Goal: Transaction & Acquisition: Obtain resource

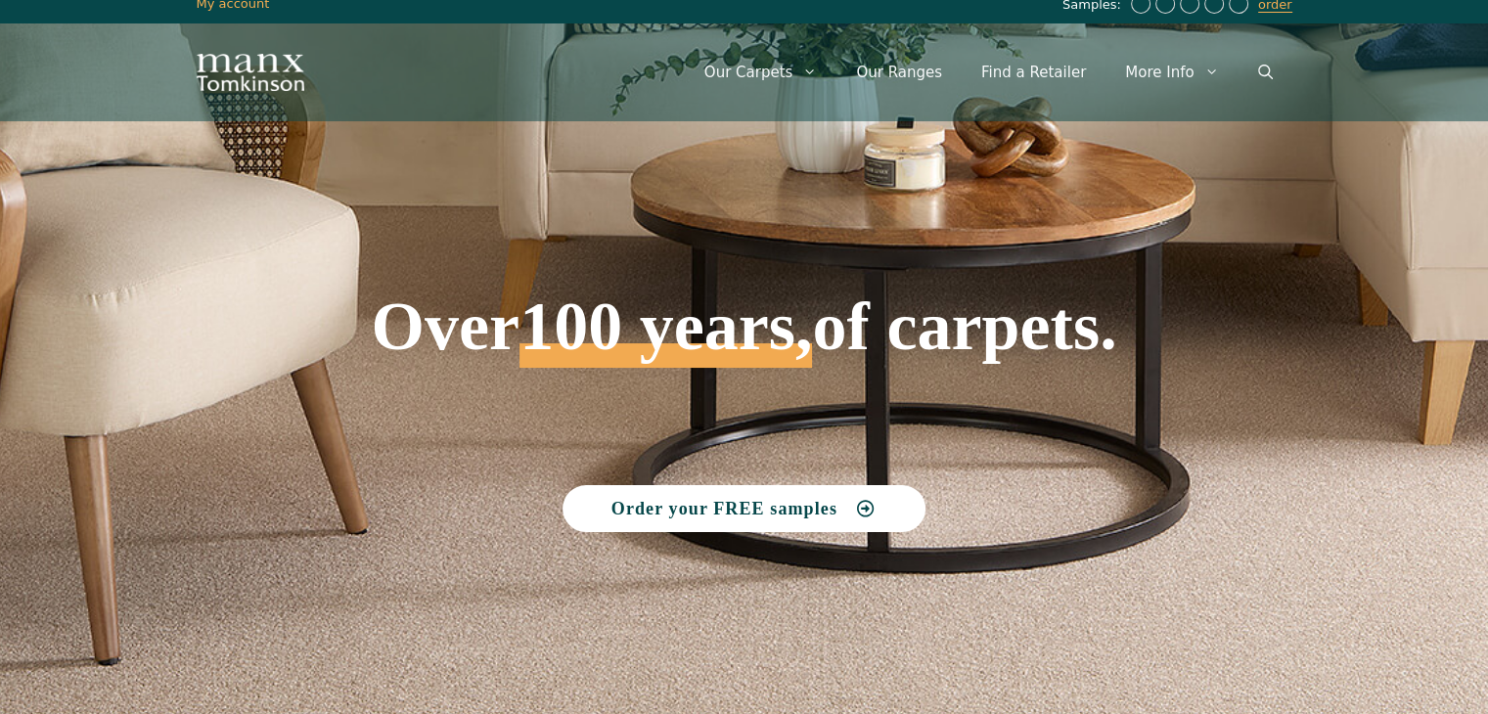
scroll to position [19, 0]
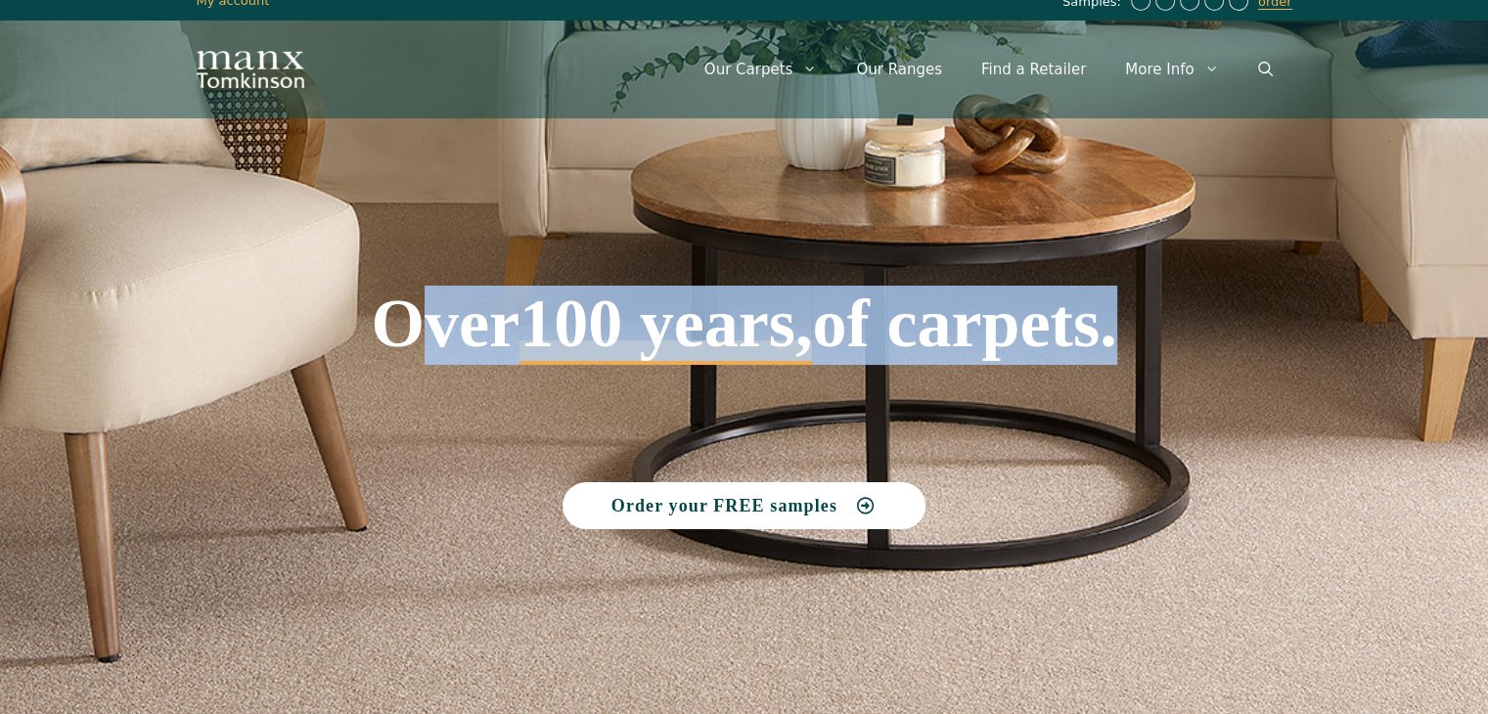
drag, startPoint x: 383, startPoint y: 345, endPoint x: 1244, endPoint y: 412, distance: 863.5
click at [1244, 412] on div "Over 100 years, of carpets. Order your FREE samples" at bounding box center [744, 338] width 1115 height 401
click at [1161, 348] on h1 "Over 100 years, of carpets." at bounding box center [745, 256] width 1096 height 217
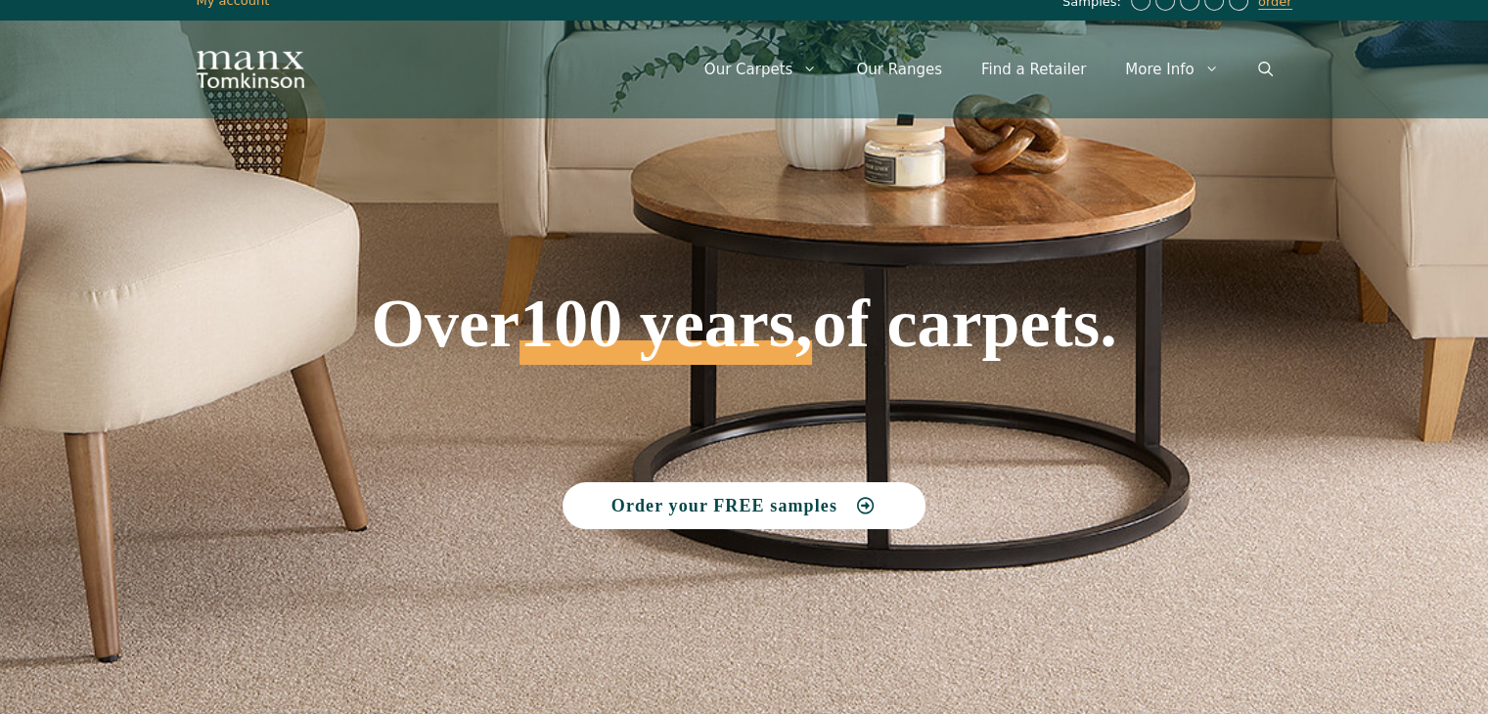
drag, startPoint x: 1028, startPoint y: 349, endPoint x: 417, endPoint y: 380, distance: 612.2
click at [417, 380] on div "Over 100 years, of carpets. Order your FREE samples" at bounding box center [744, 338] width 1115 height 401
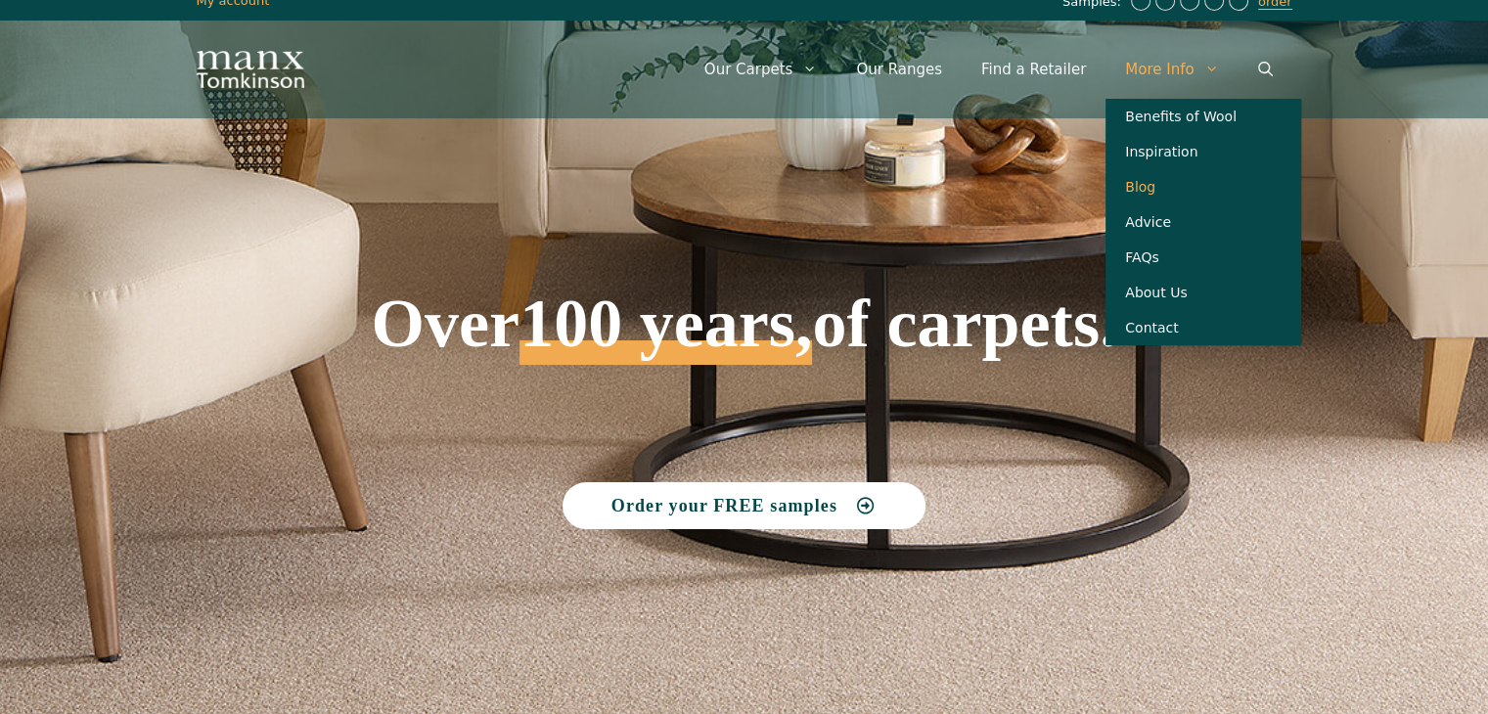
click at [1150, 199] on link "Blog" at bounding box center [1203, 186] width 196 height 35
click at [1156, 50] on link "More Info" at bounding box center [1171, 69] width 132 height 59
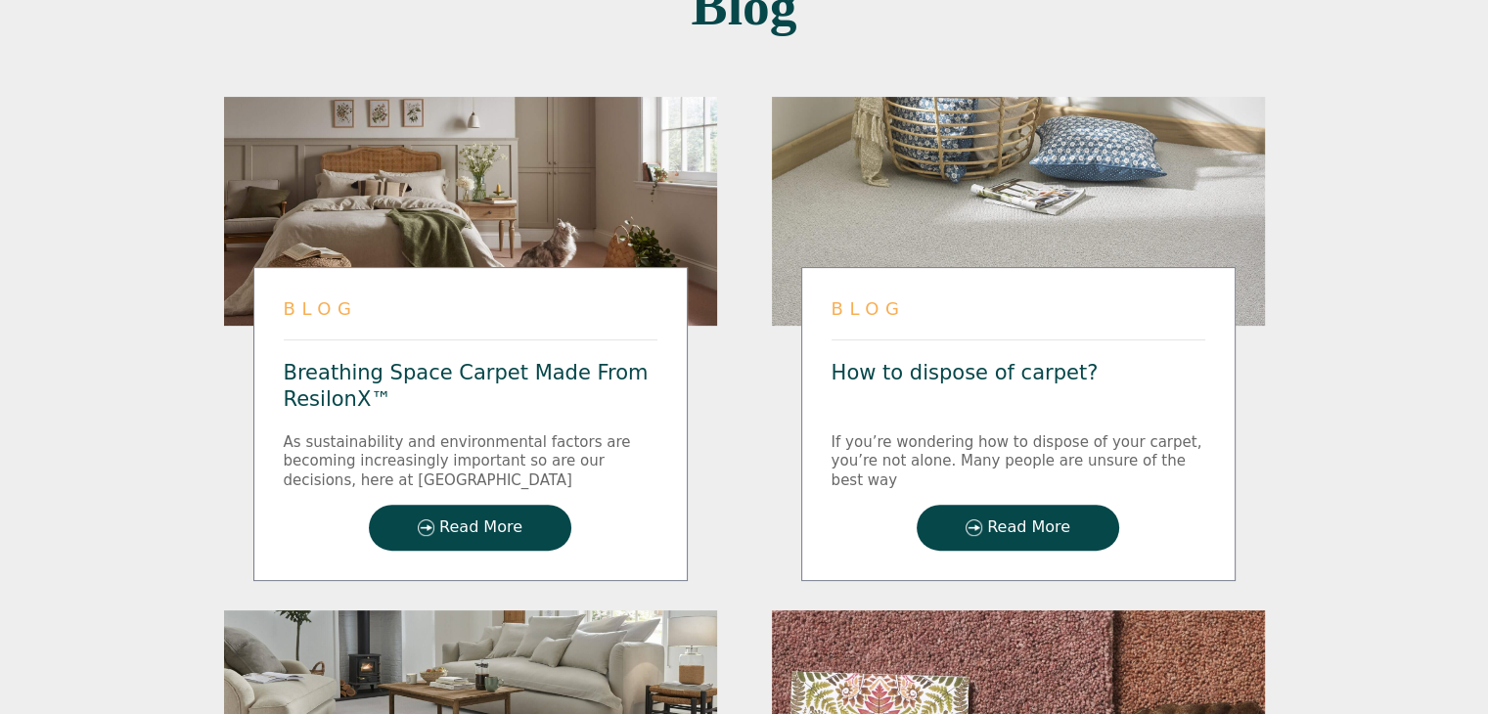
scroll to position [487, 0]
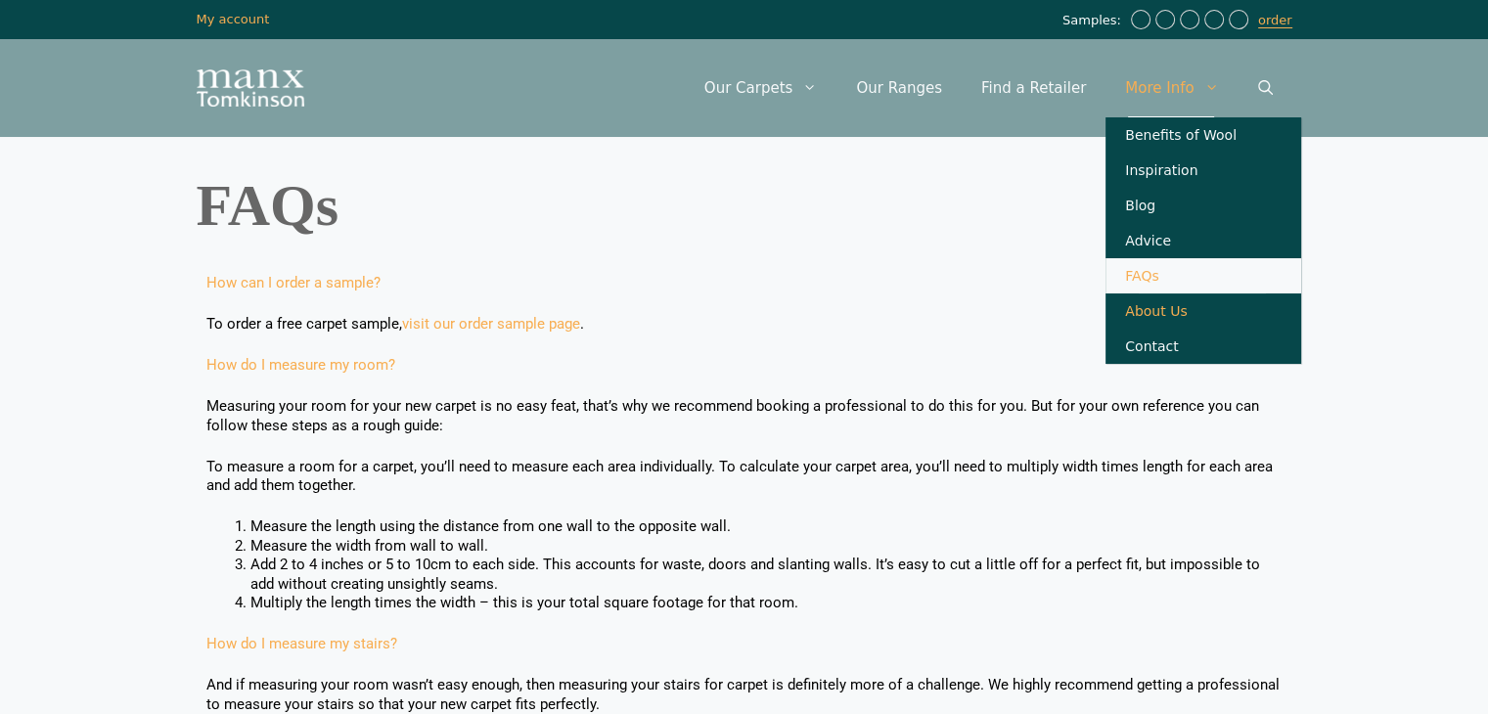
click at [1166, 318] on link "About Us" at bounding box center [1203, 310] width 196 height 35
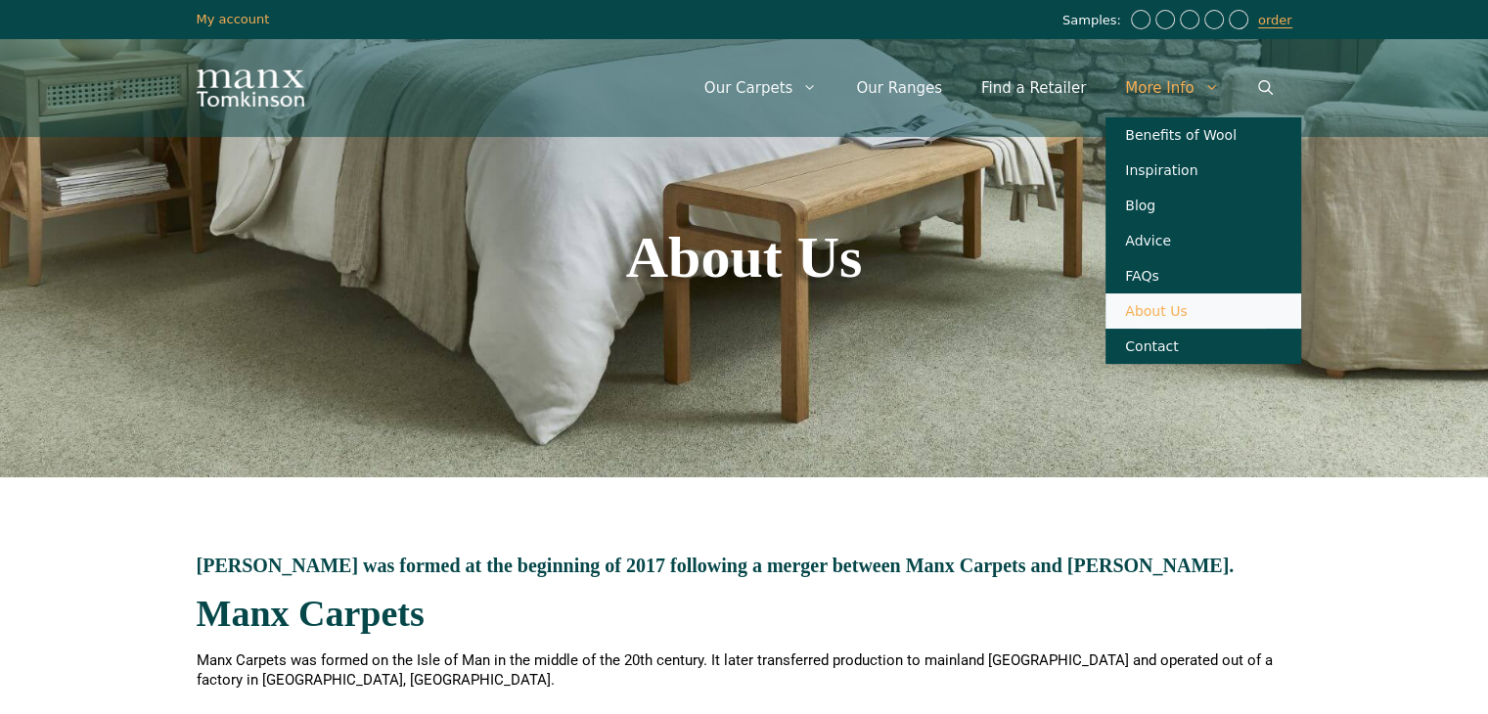
click at [1213, 79] on span "Primary" at bounding box center [1211, 85] width 15 height 15
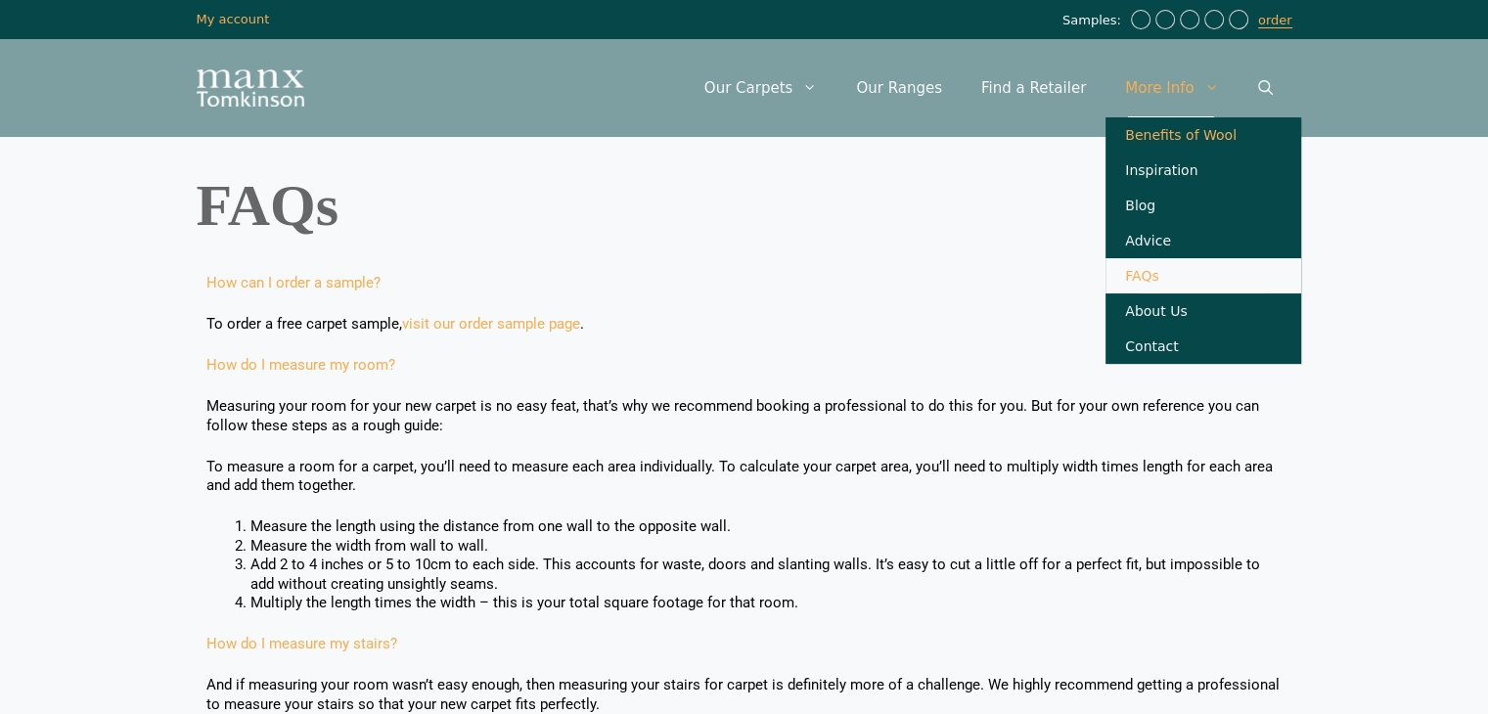
click at [1209, 122] on link "Benefits of Wool" at bounding box center [1203, 134] width 196 height 35
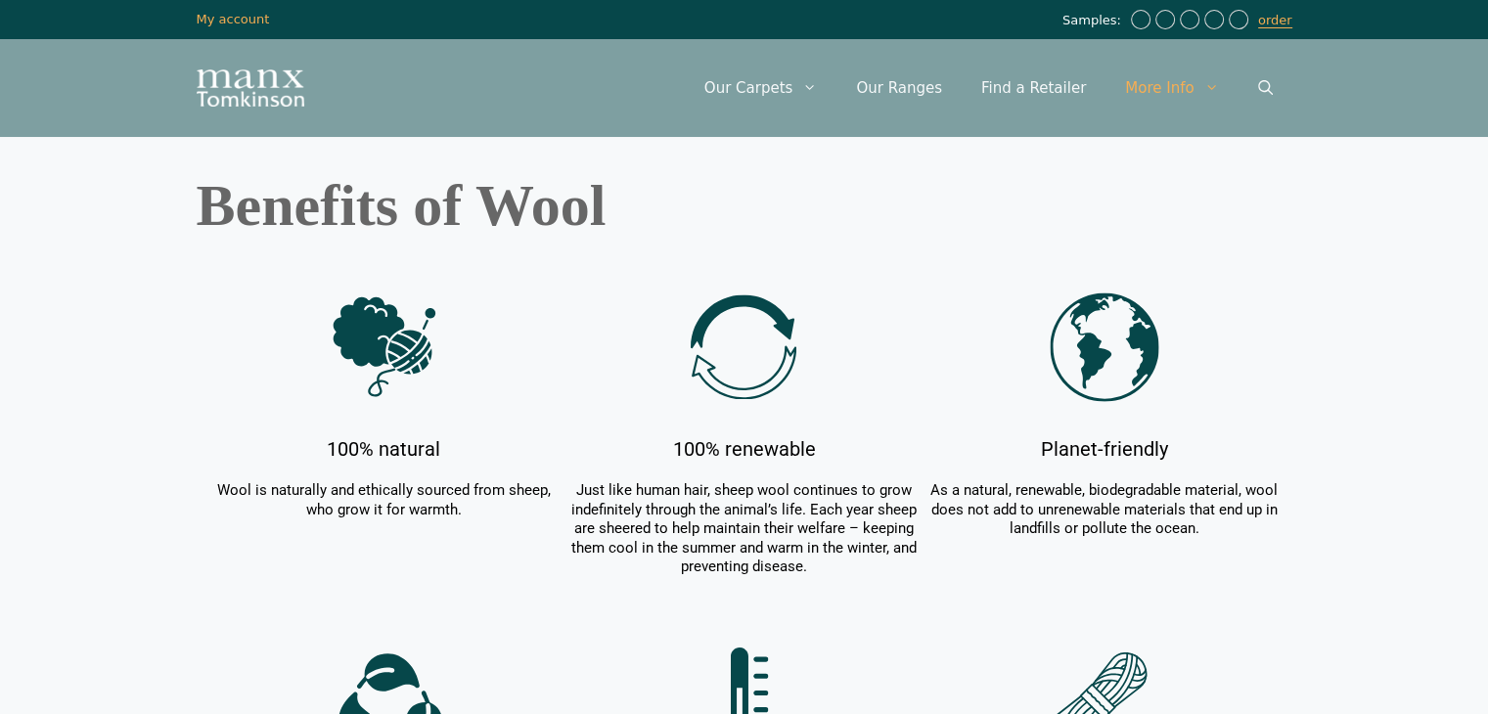
click at [250, 88] on img "Site" at bounding box center [251, 87] width 108 height 37
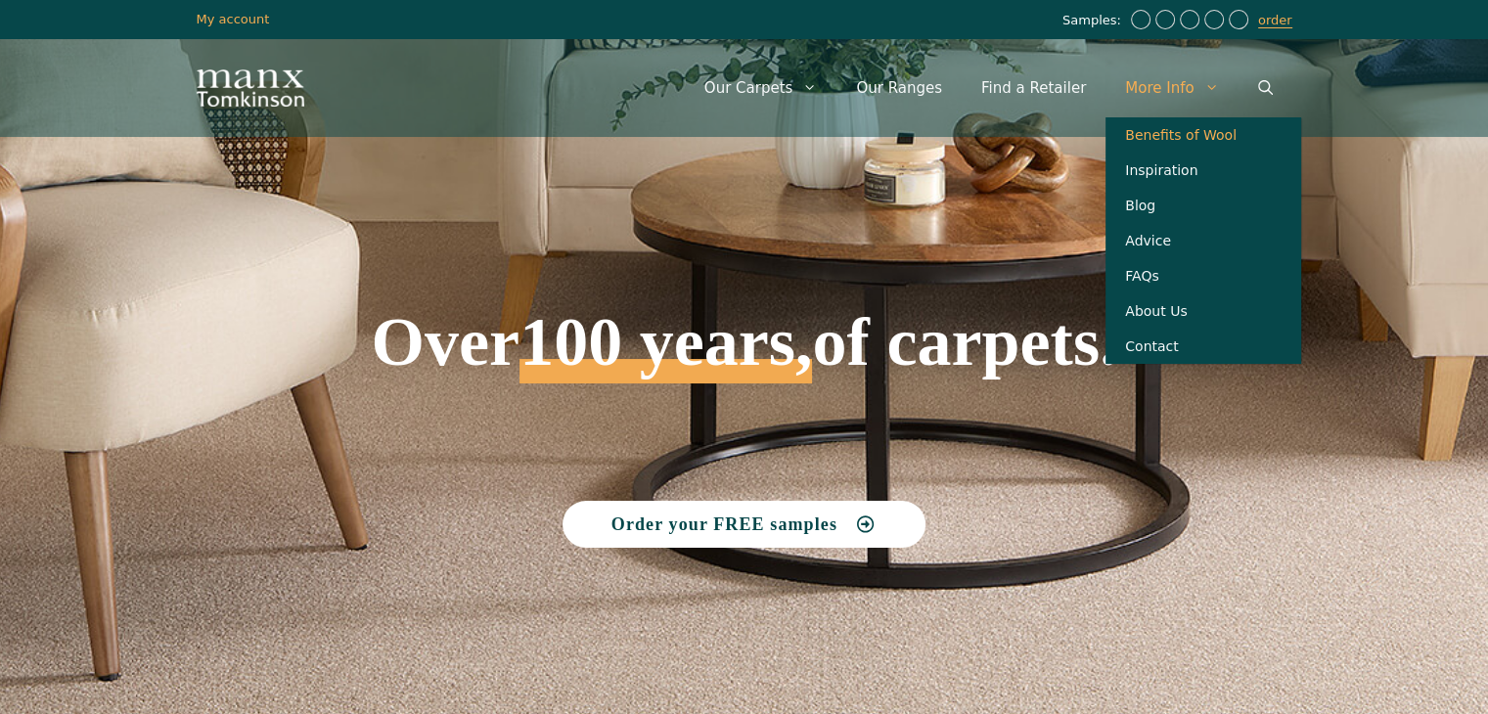
click at [1169, 134] on link "Benefits of Wool" at bounding box center [1203, 134] width 196 height 35
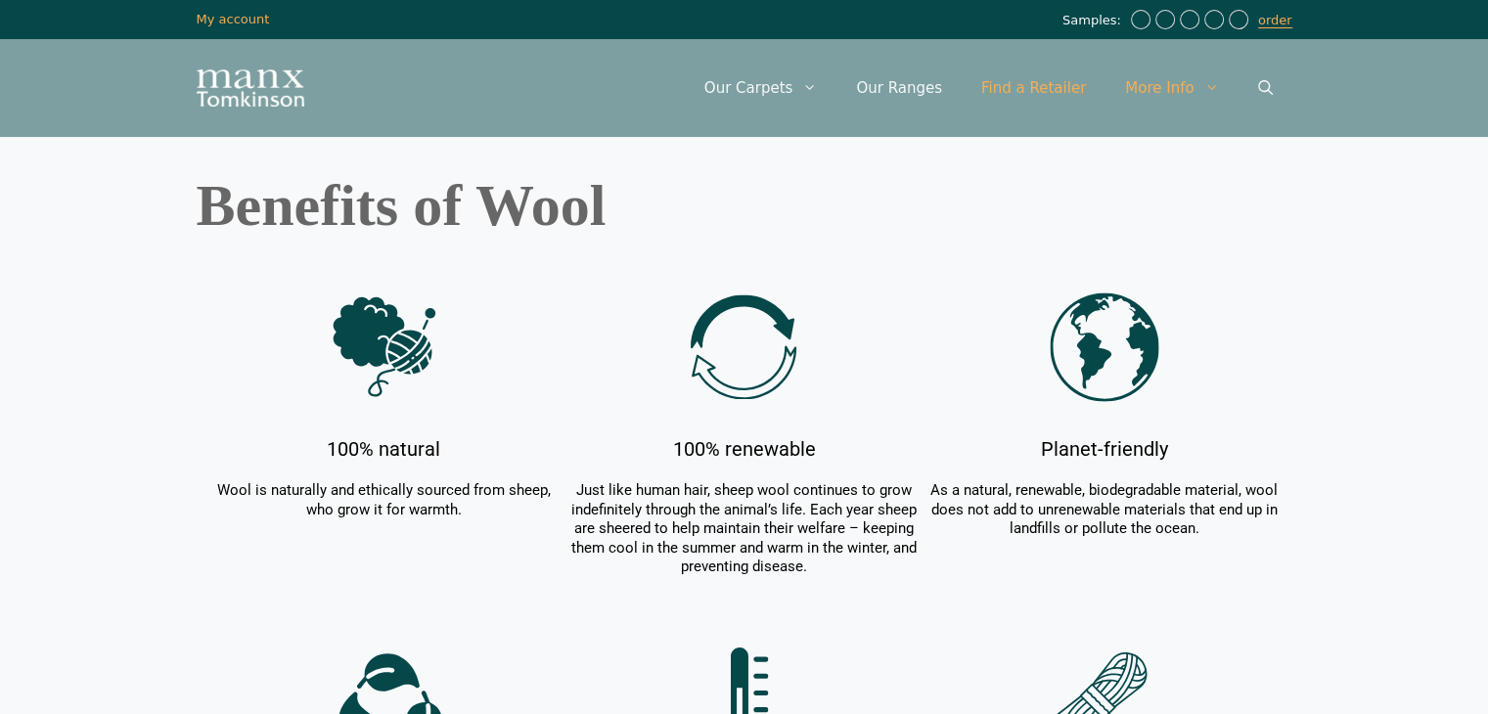
click at [1053, 99] on link "Find a Retailer" at bounding box center [1034, 88] width 144 height 59
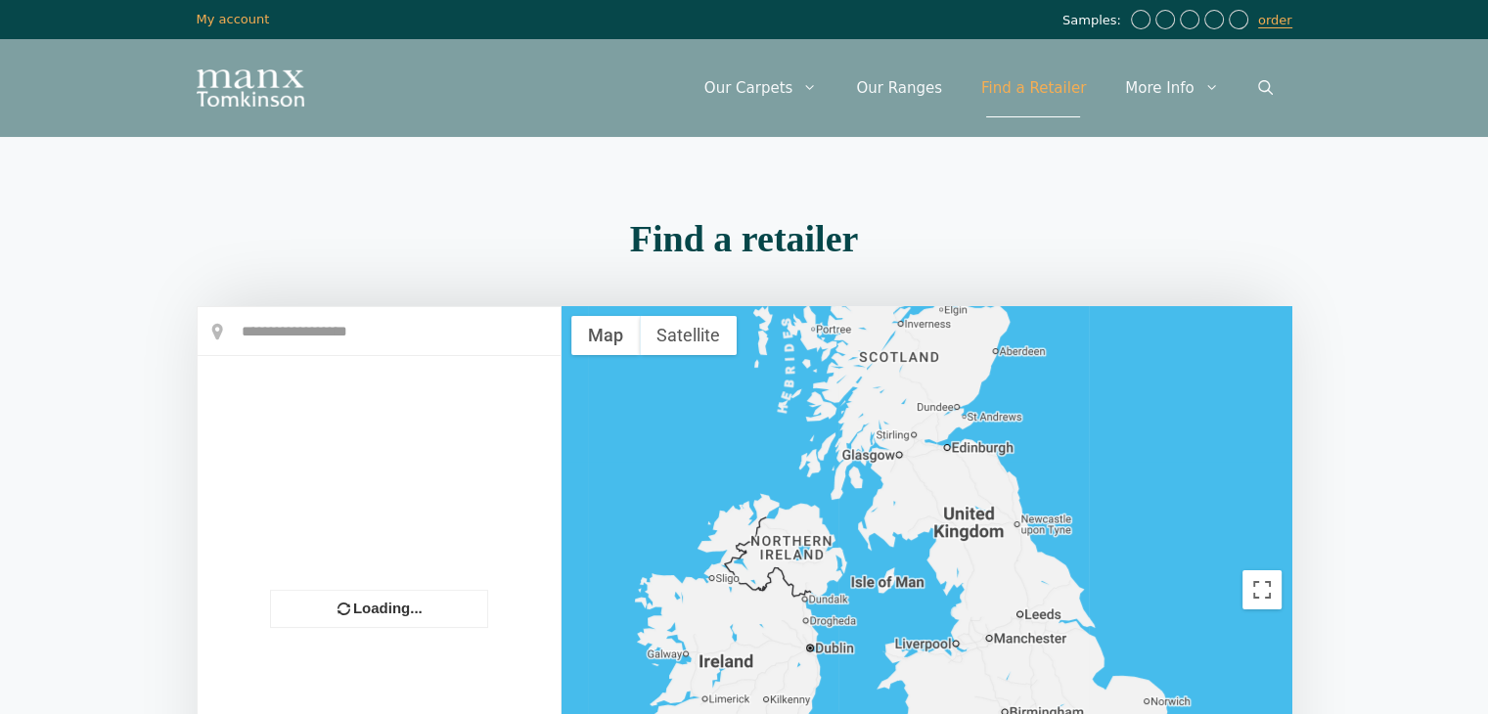
click at [224, 66] on div "Menu Menu Our Carpets View All Colours Black Carpet Blue Carpet Bold Colour Bro…" at bounding box center [745, 88] width 1174 height 98
click at [273, 103] on img "Site" at bounding box center [251, 87] width 108 height 37
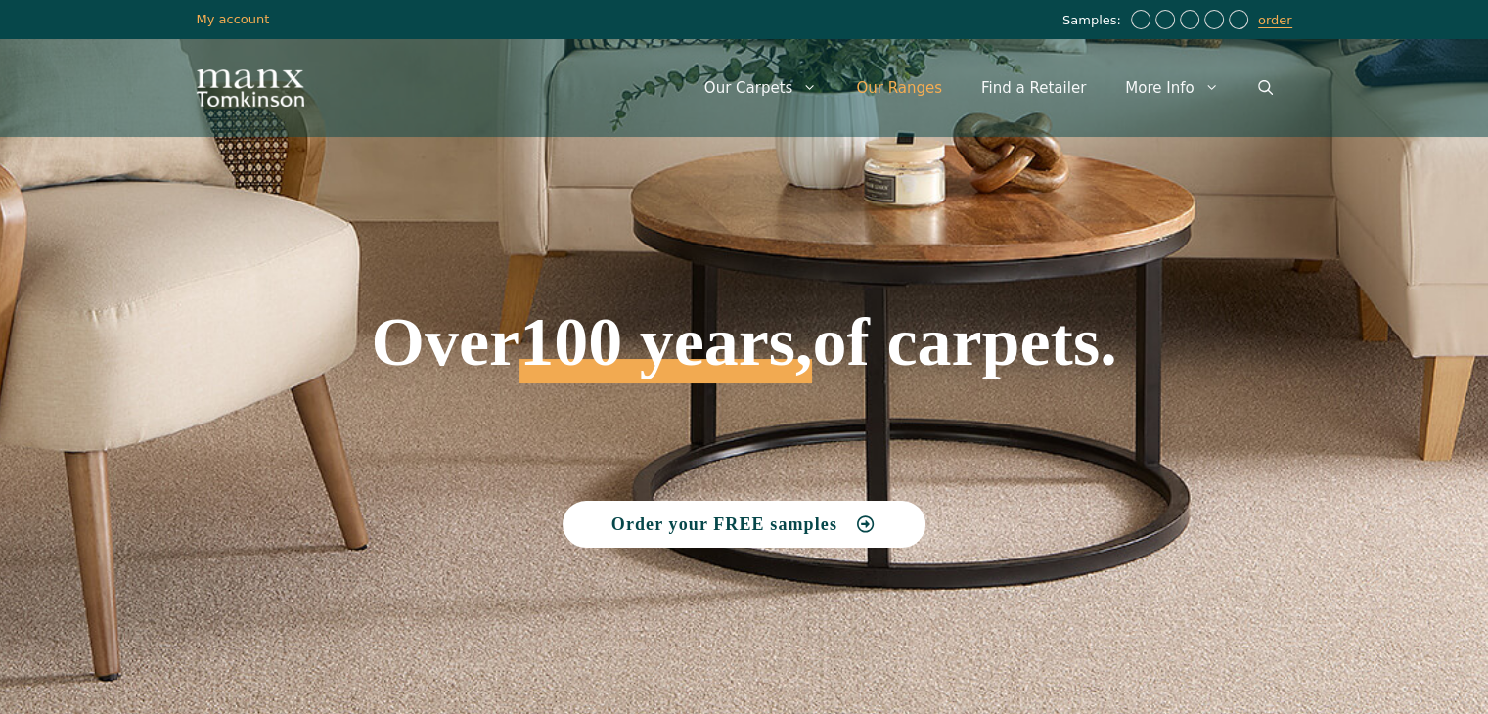
click at [936, 80] on link "Our Ranges" at bounding box center [898, 88] width 125 height 59
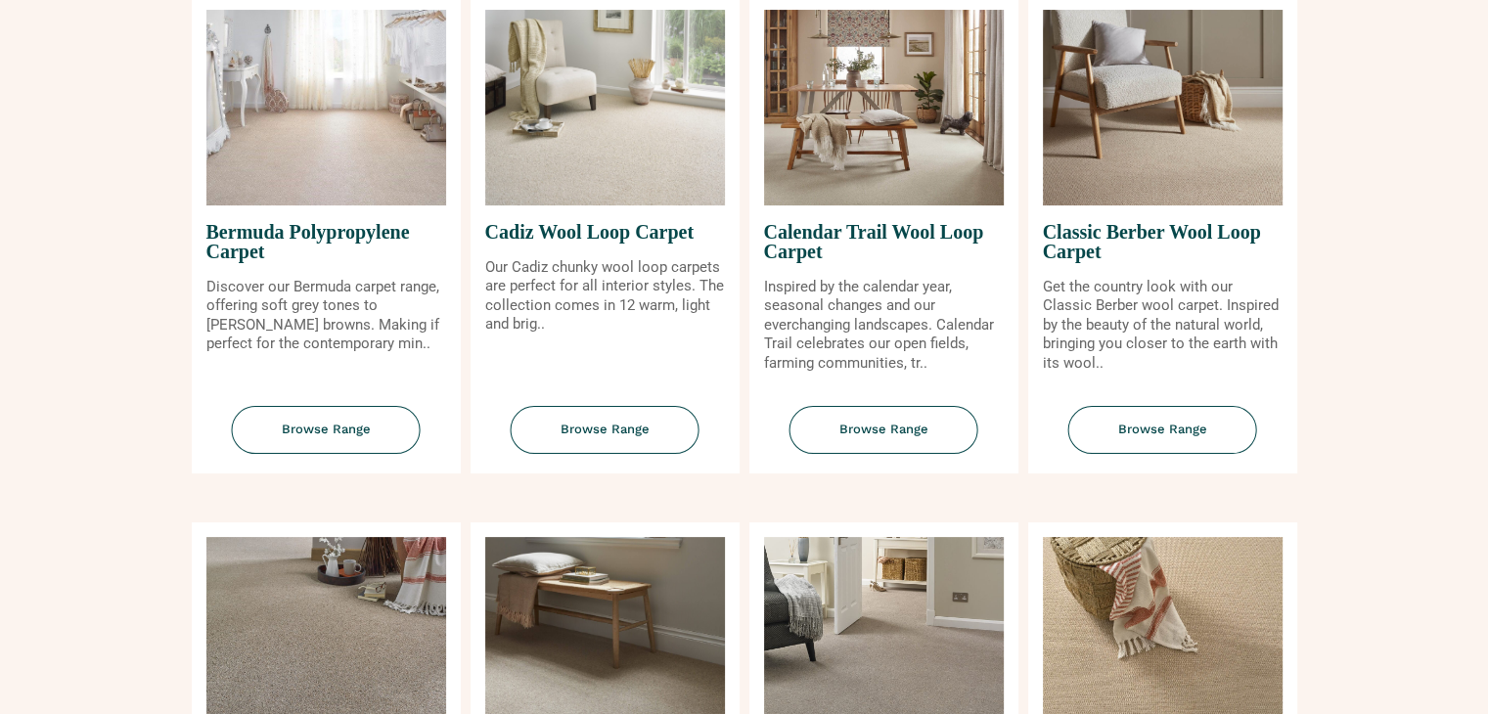
scroll to position [313, 0]
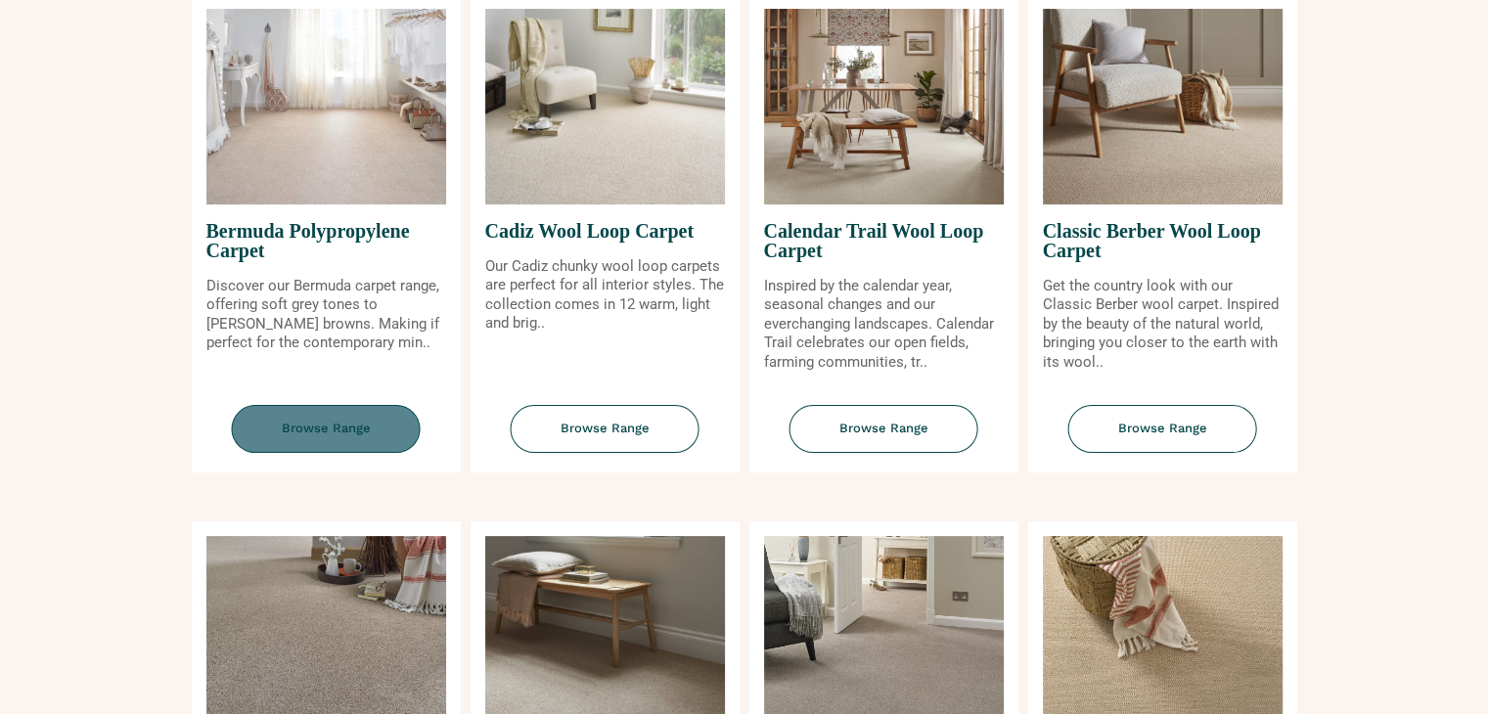
click at [331, 443] on span "Browse Range" at bounding box center [326, 429] width 189 height 48
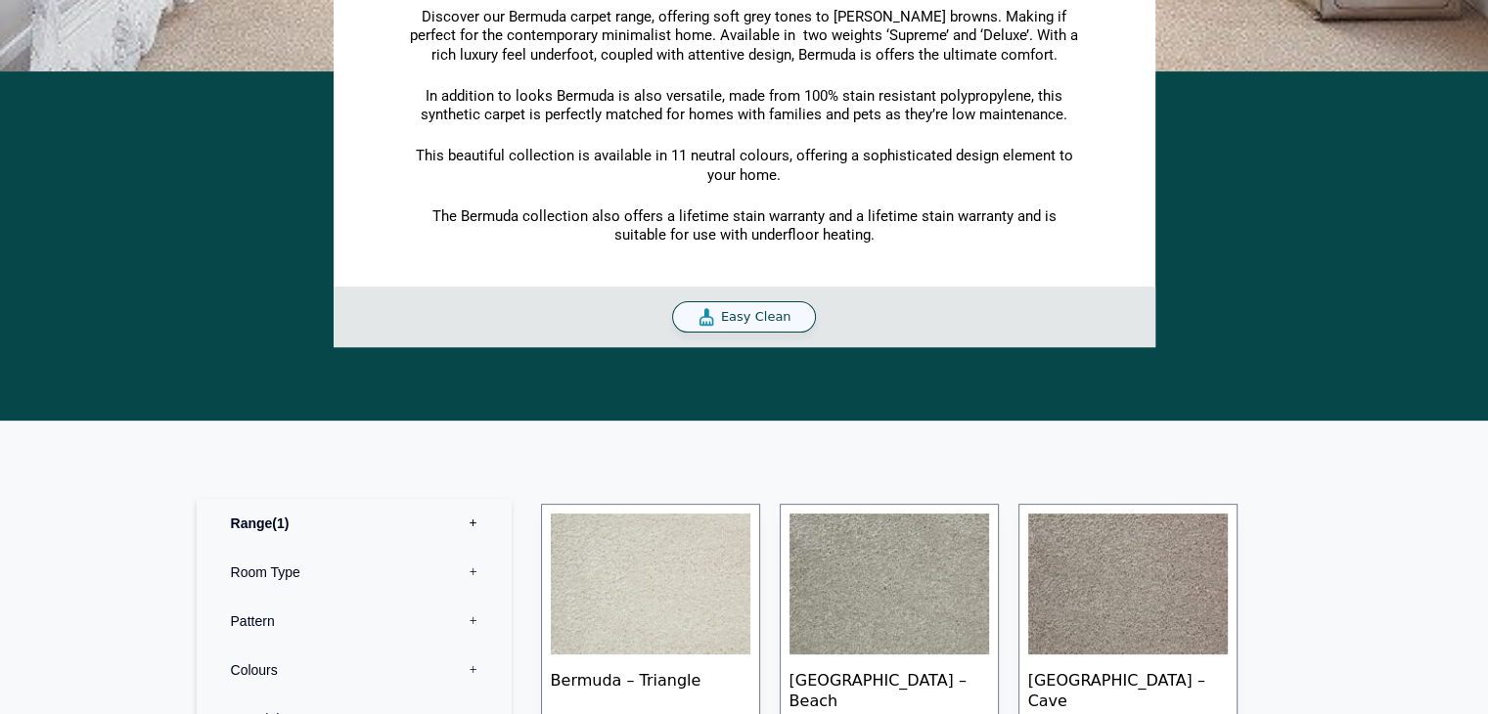
scroll to position [745, 0]
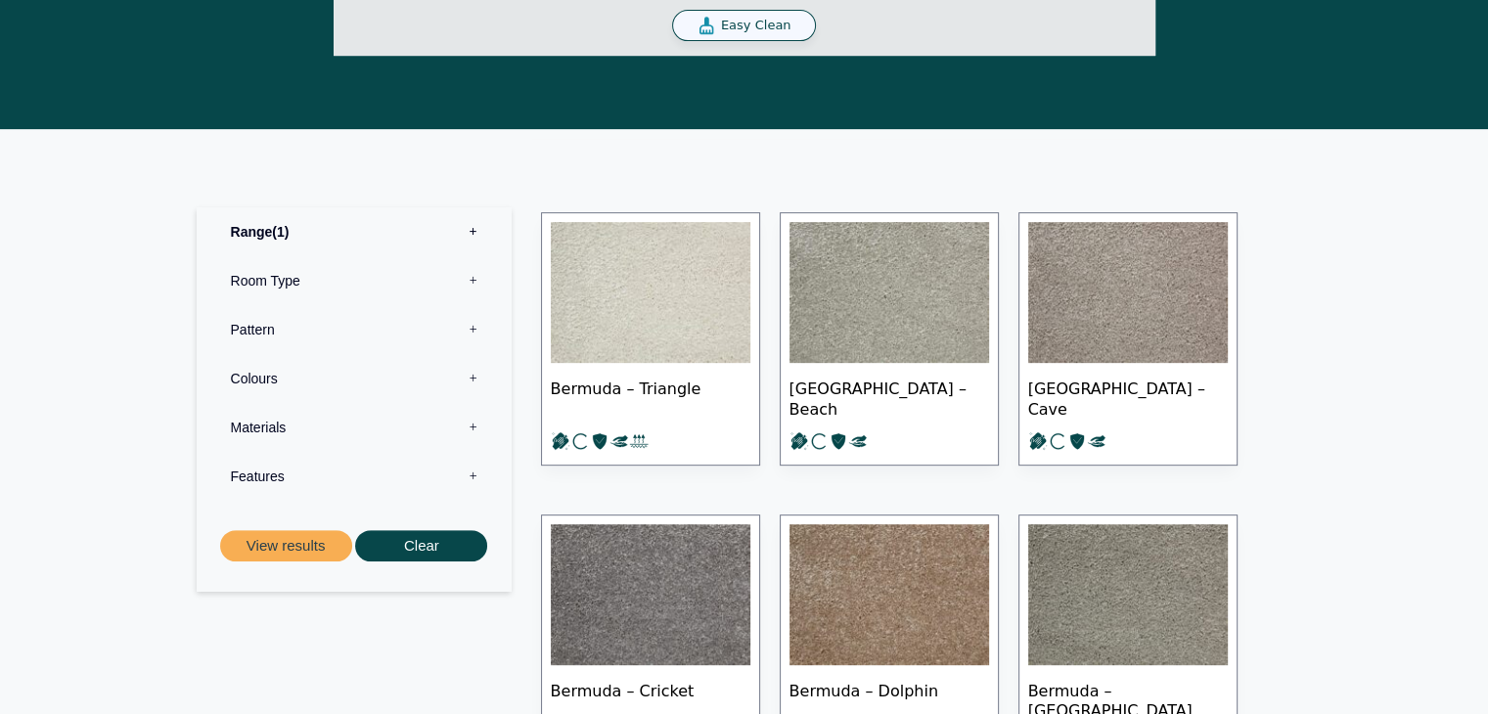
click at [707, 382] on span "Bermuda – Triangle" at bounding box center [651, 397] width 200 height 68
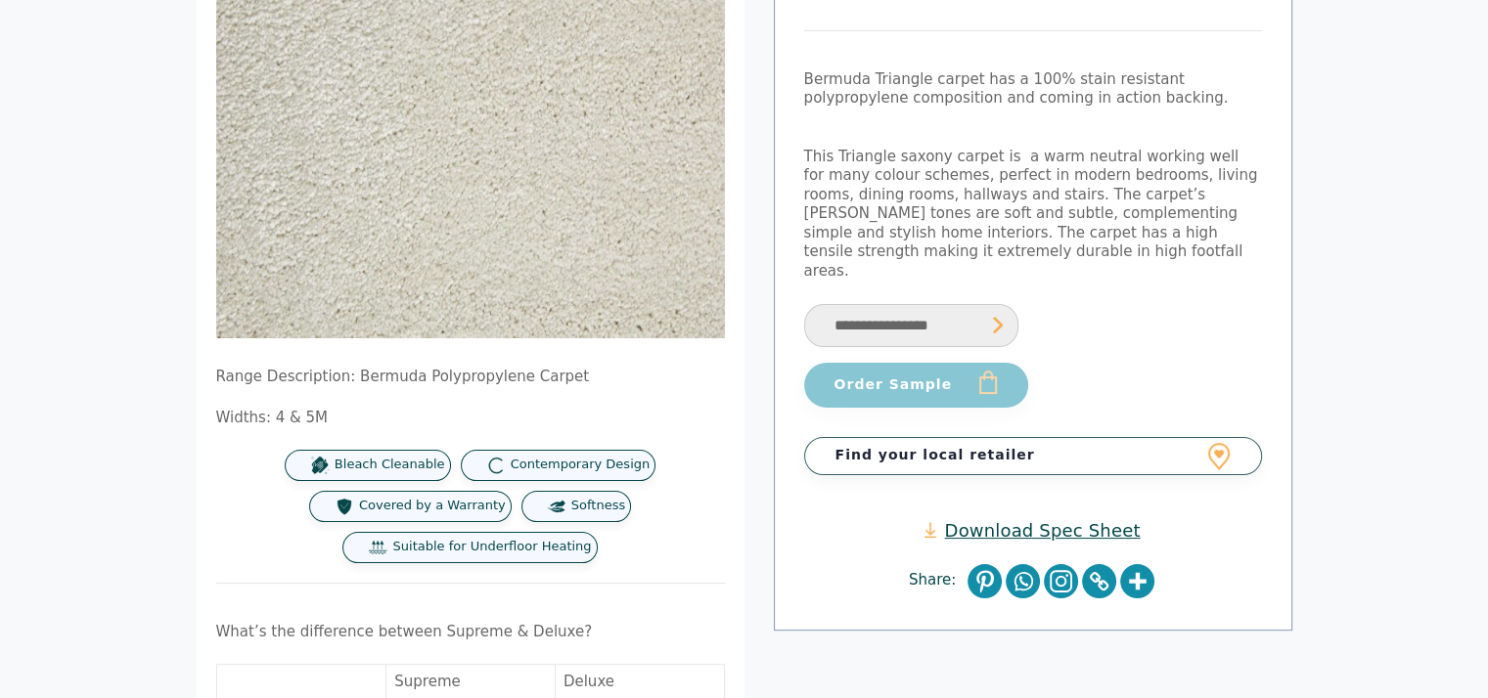
scroll to position [270, 0]
click at [929, 384] on button "Order Sample" at bounding box center [916, 385] width 224 height 45
click at [935, 304] on select "**********" at bounding box center [911, 326] width 214 height 44
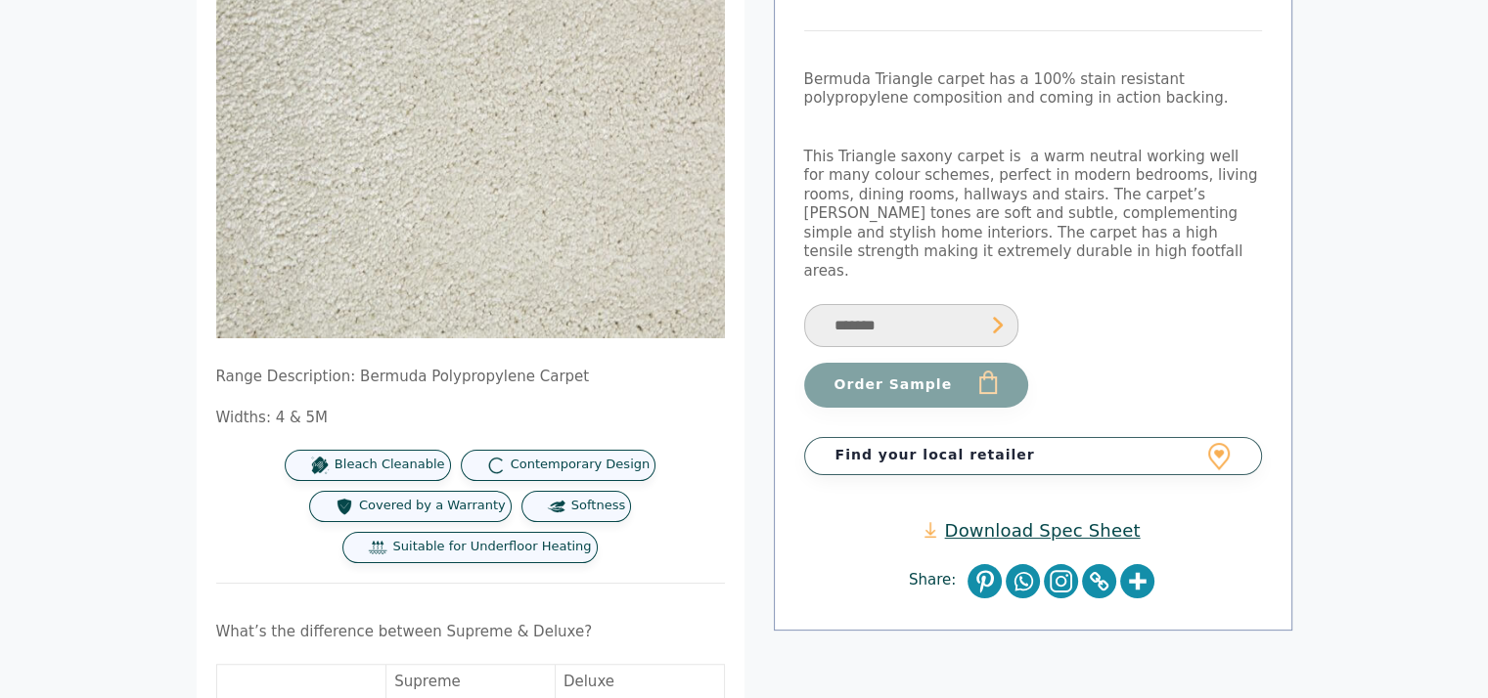
click at [804, 304] on select "**********" at bounding box center [911, 326] width 214 height 44
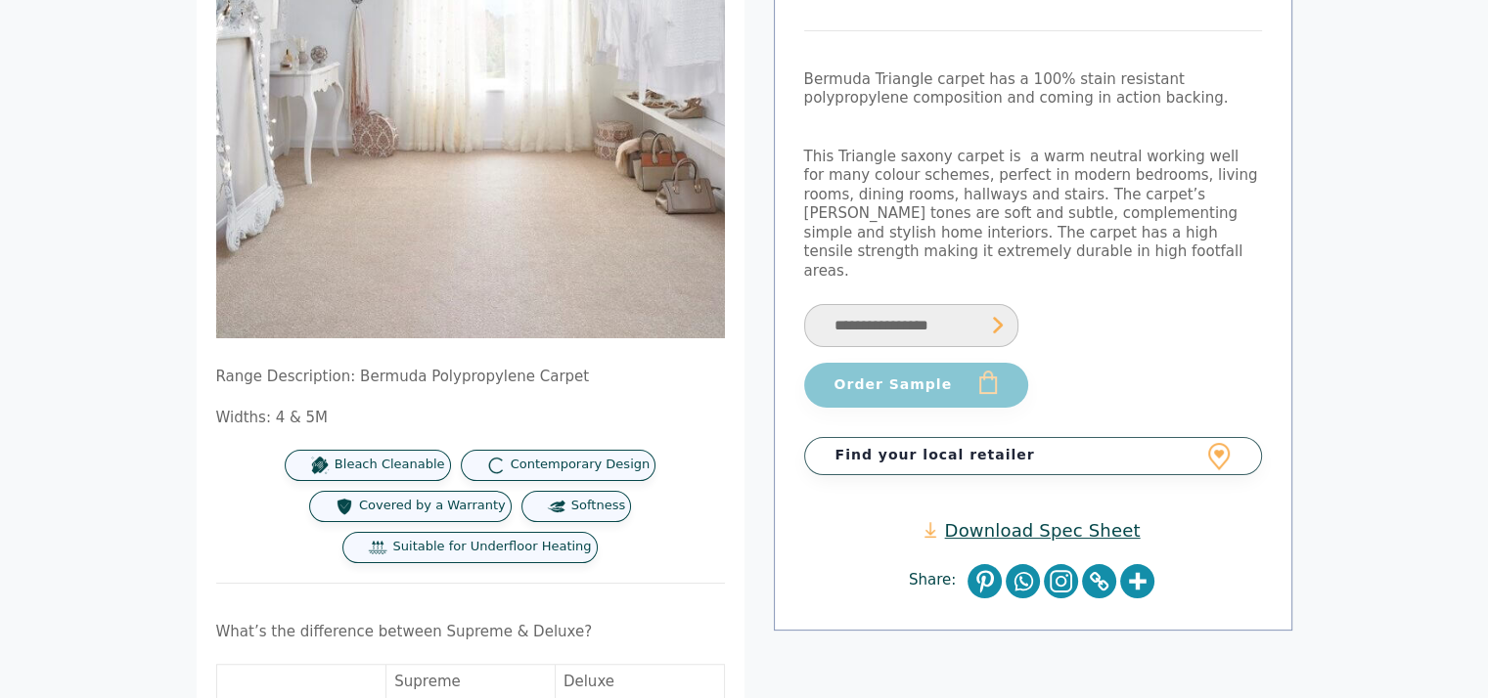
select select "*******"
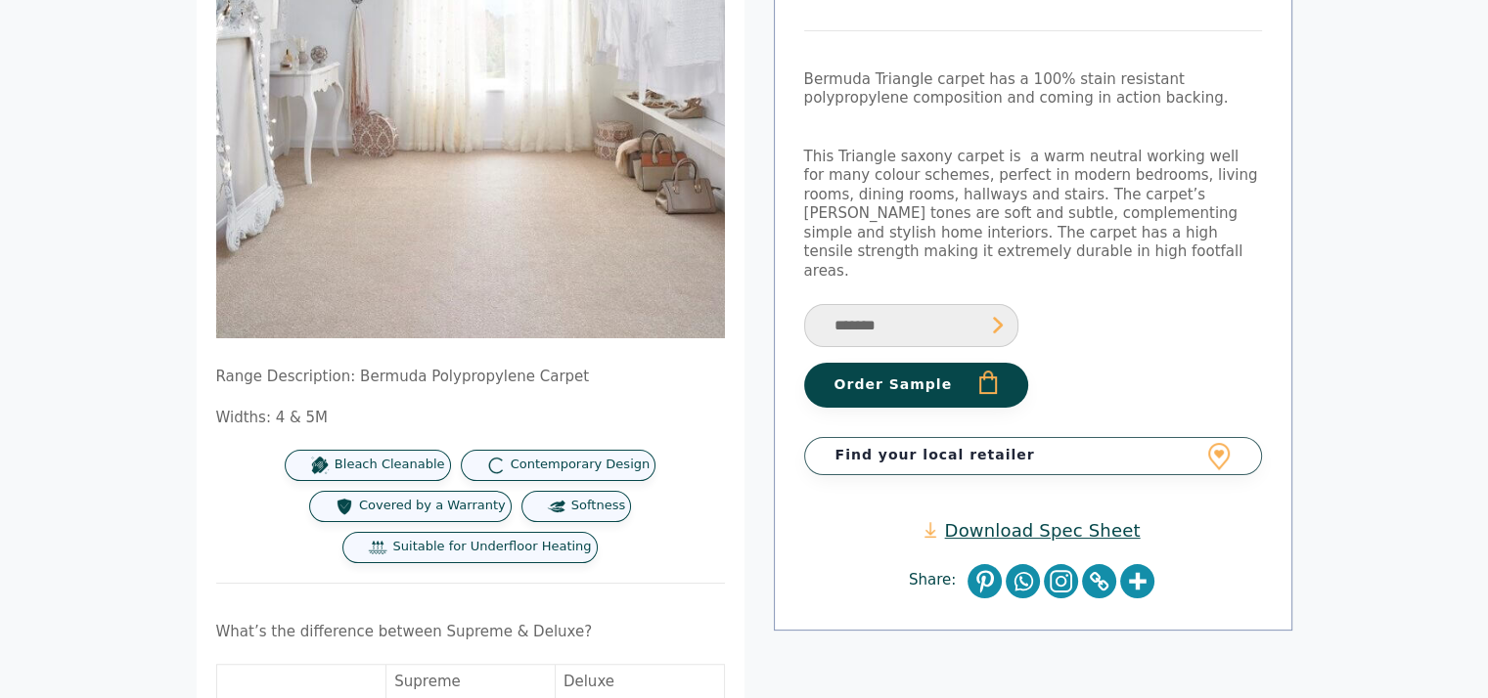
click at [926, 366] on button "Order Sample" at bounding box center [916, 385] width 224 height 45
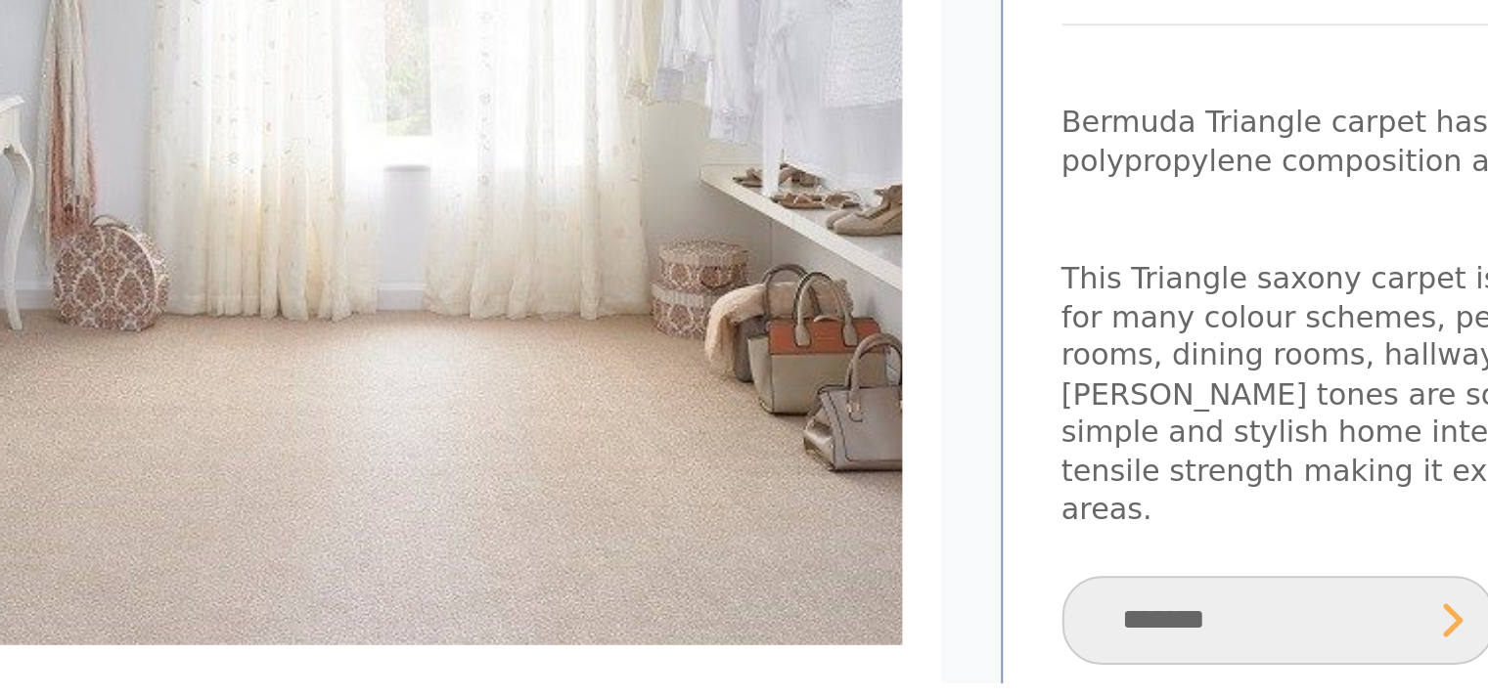
scroll to position [39, 0]
